Goal: Find specific page/section: Find specific page/section

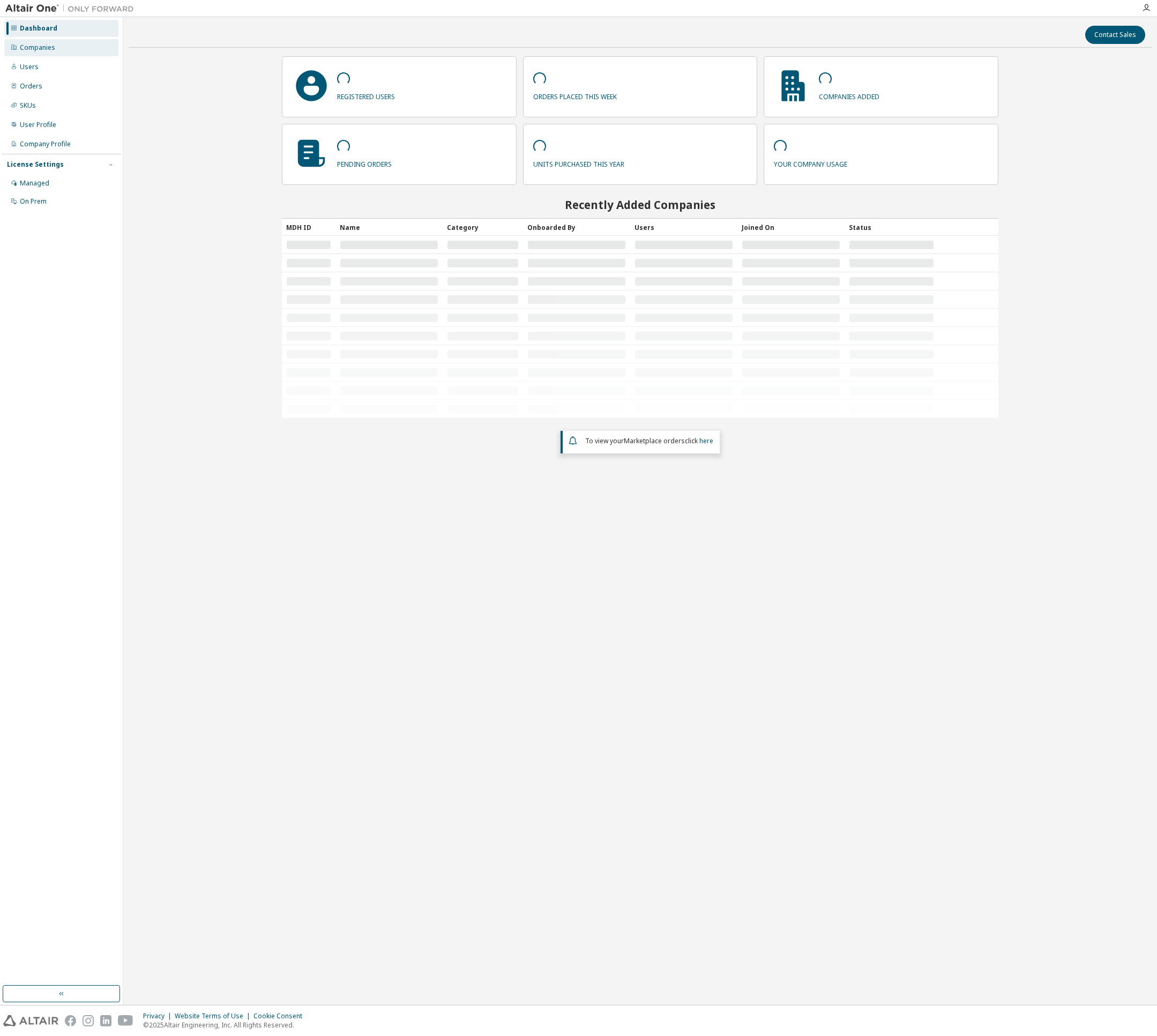
drag, startPoint x: 36, startPoint y: 47, endPoint x: 66, endPoint y: 48, distance: 30.0
click at [36, 47] on div "Companies" at bounding box center [38, 48] width 36 height 9
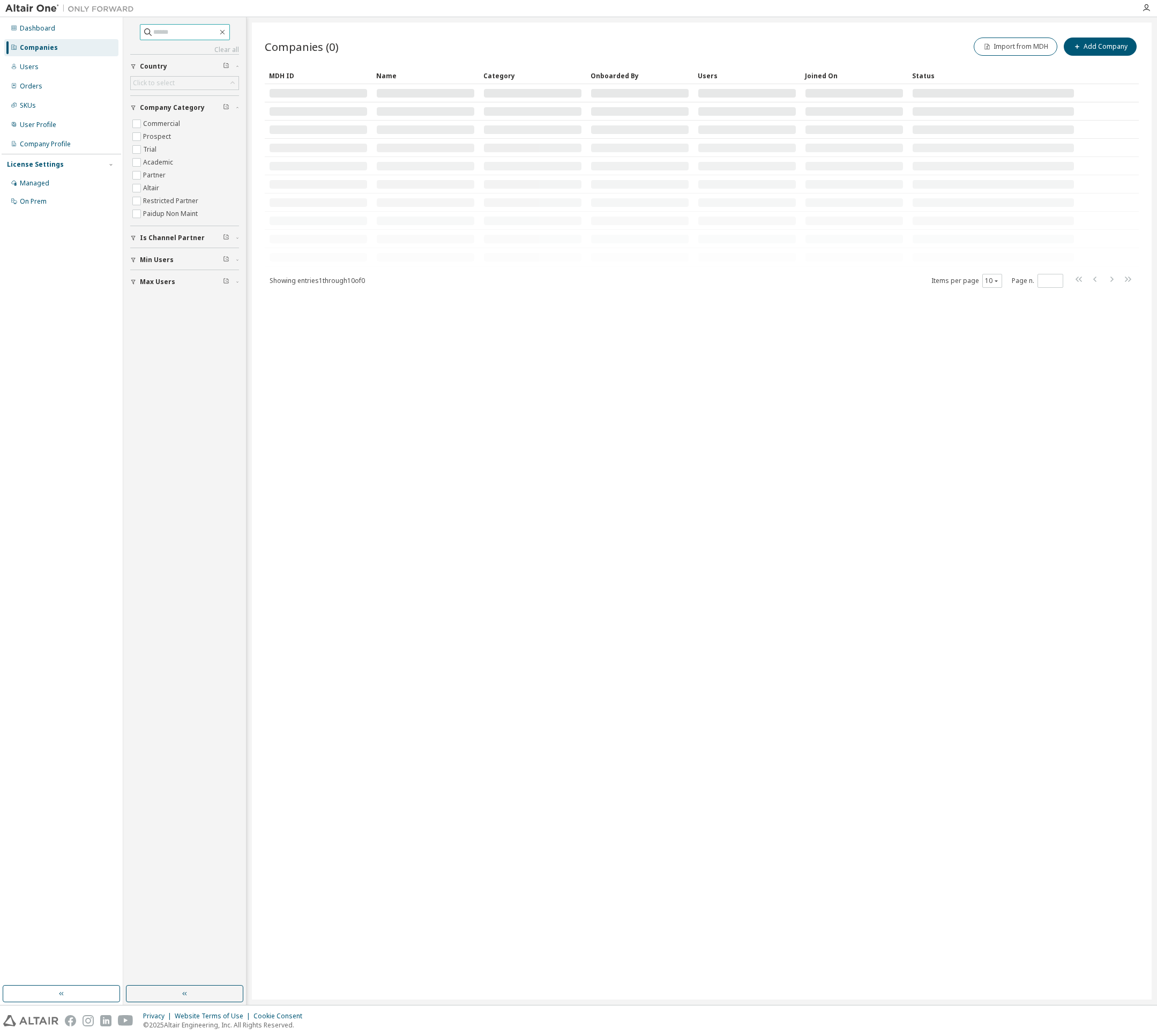
click at [177, 29] on input "text" at bounding box center [185, 32] width 64 height 11
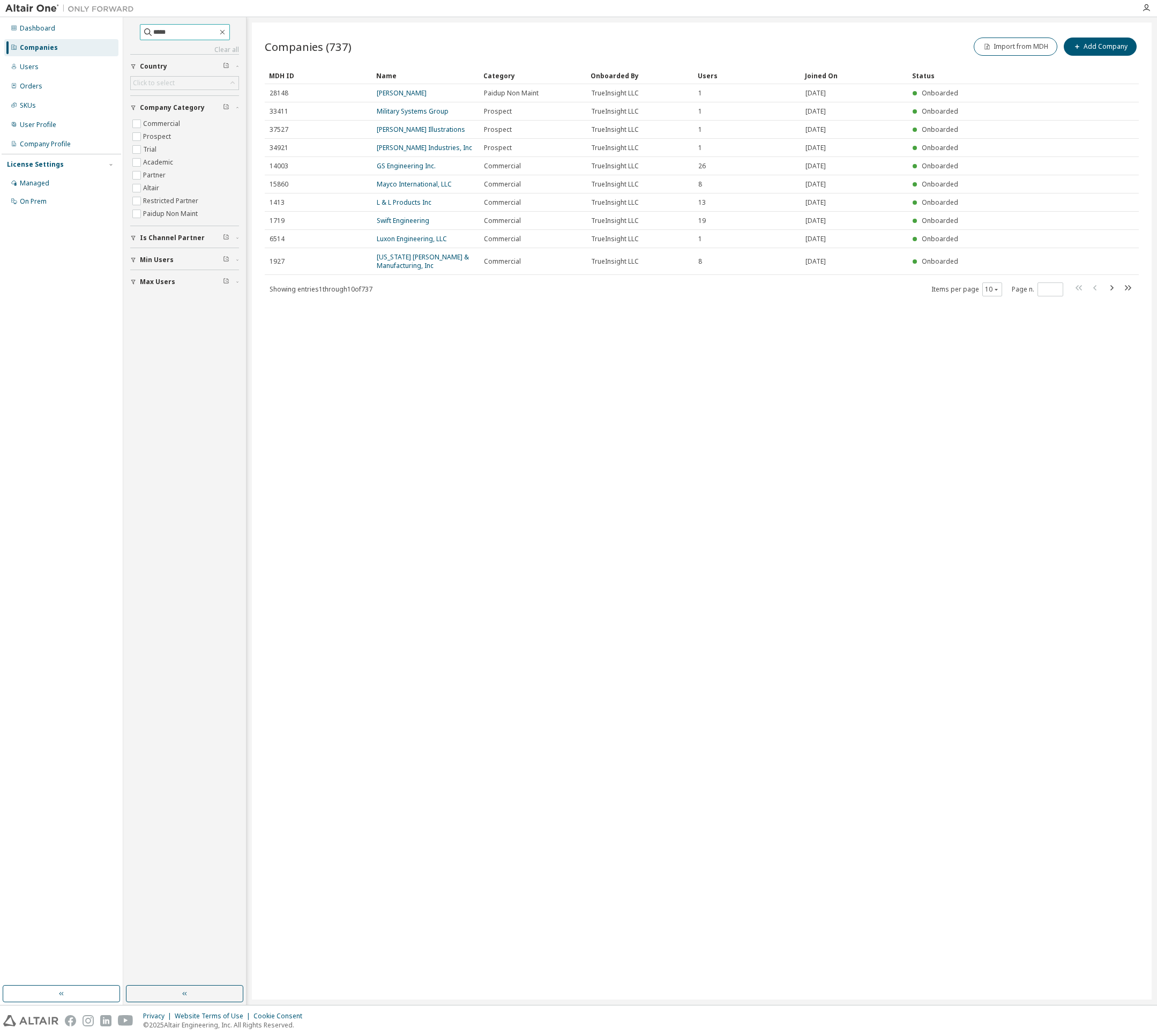
type input "****"
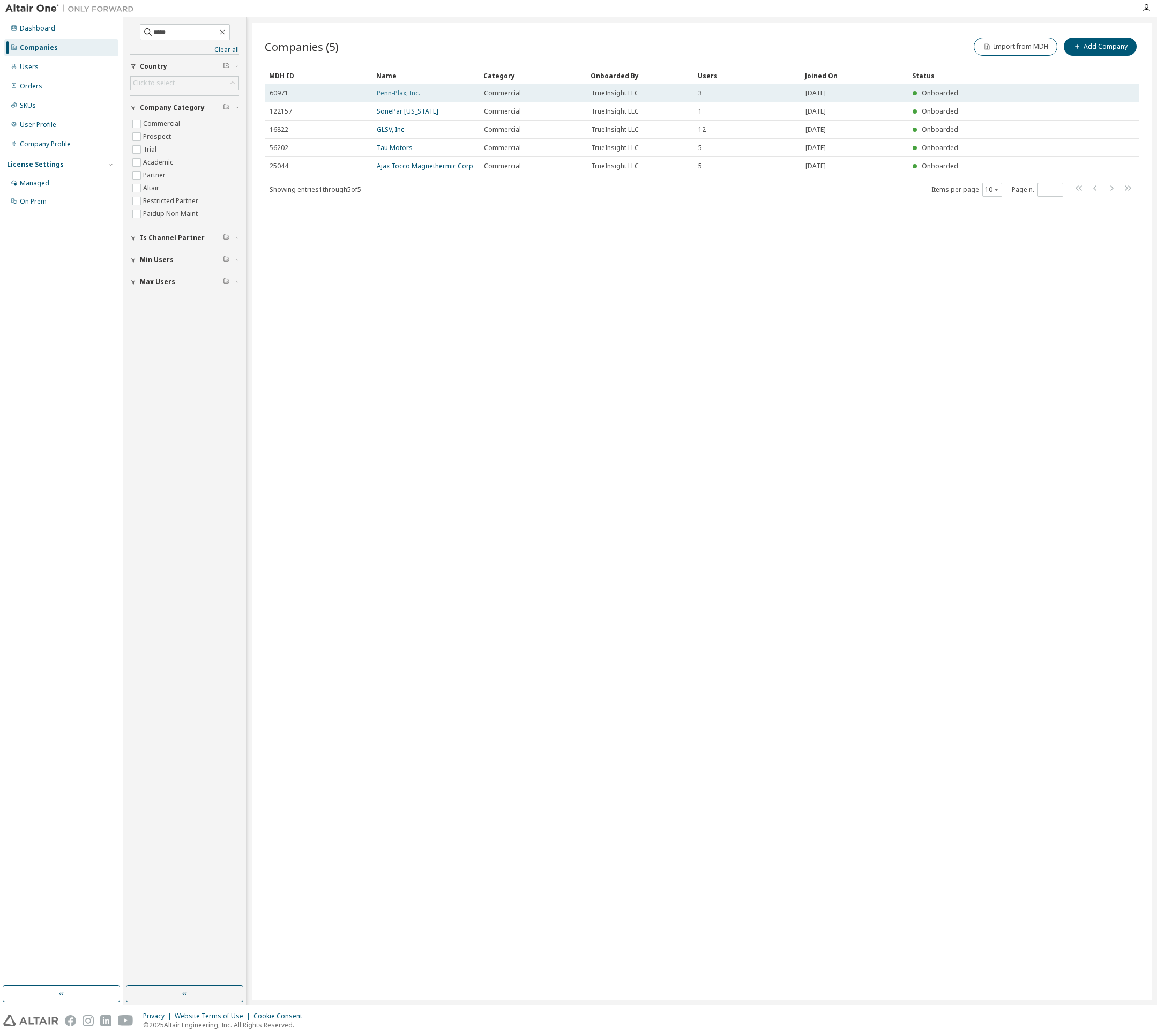
click at [406, 90] on link "Penn-Plax, Inc." at bounding box center [398, 93] width 43 height 9
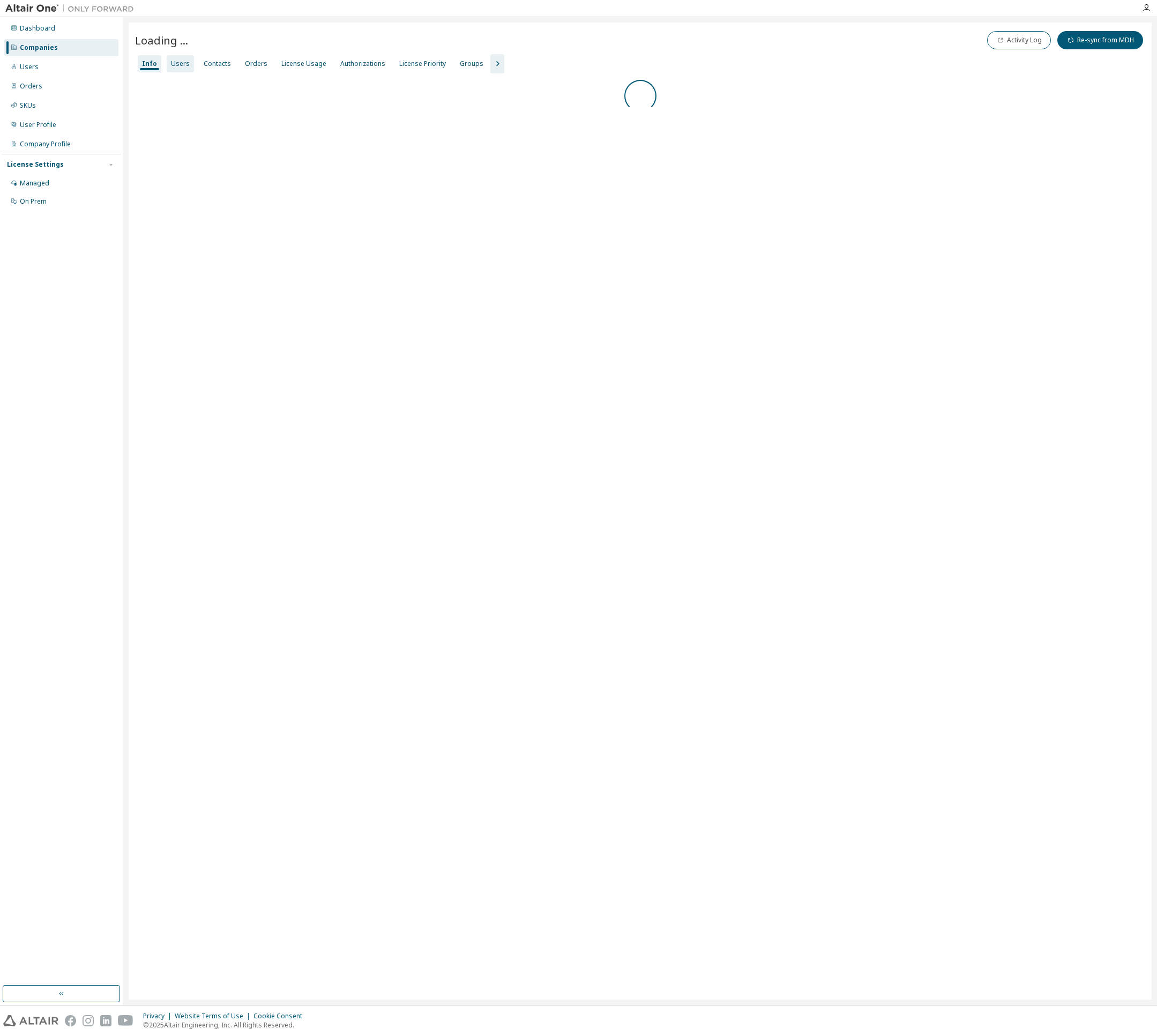
click at [173, 62] on div "Users" at bounding box center [180, 64] width 19 height 9
